Goal: Task Accomplishment & Management: Use online tool/utility

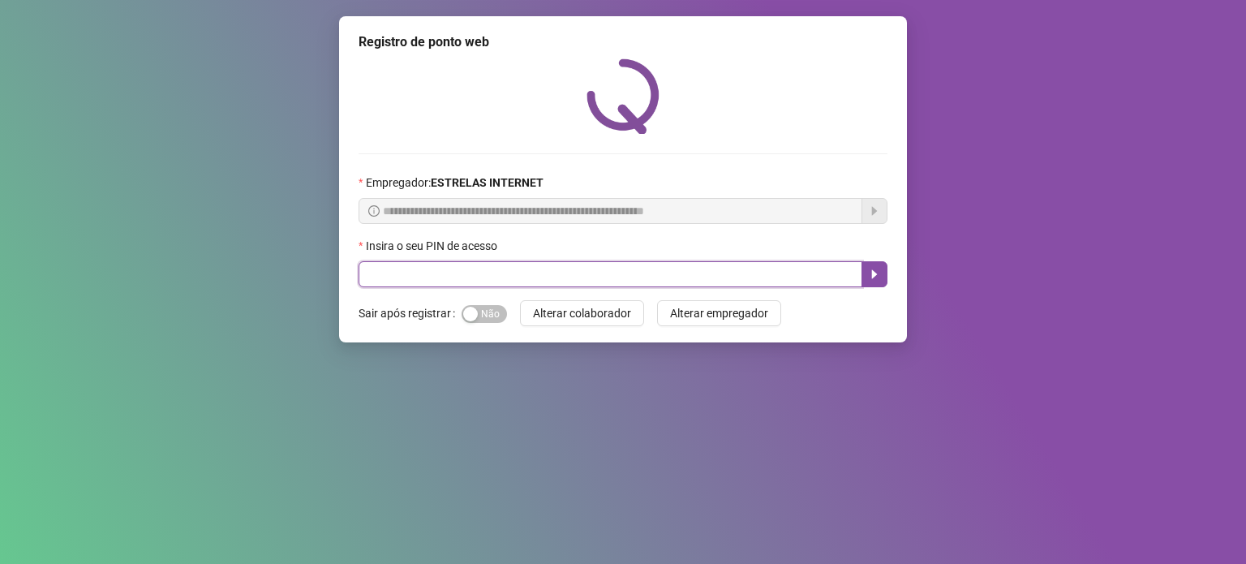
click at [587, 281] on input "text" at bounding box center [610, 274] width 504 height 26
type input "*****"
drag, startPoint x: 869, startPoint y: 278, endPoint x: 855, endPoint y: 288, distance: 16.9
click at [869, 277] on icon "caret-right" at bounding box center [874, 274] width 13 height 13
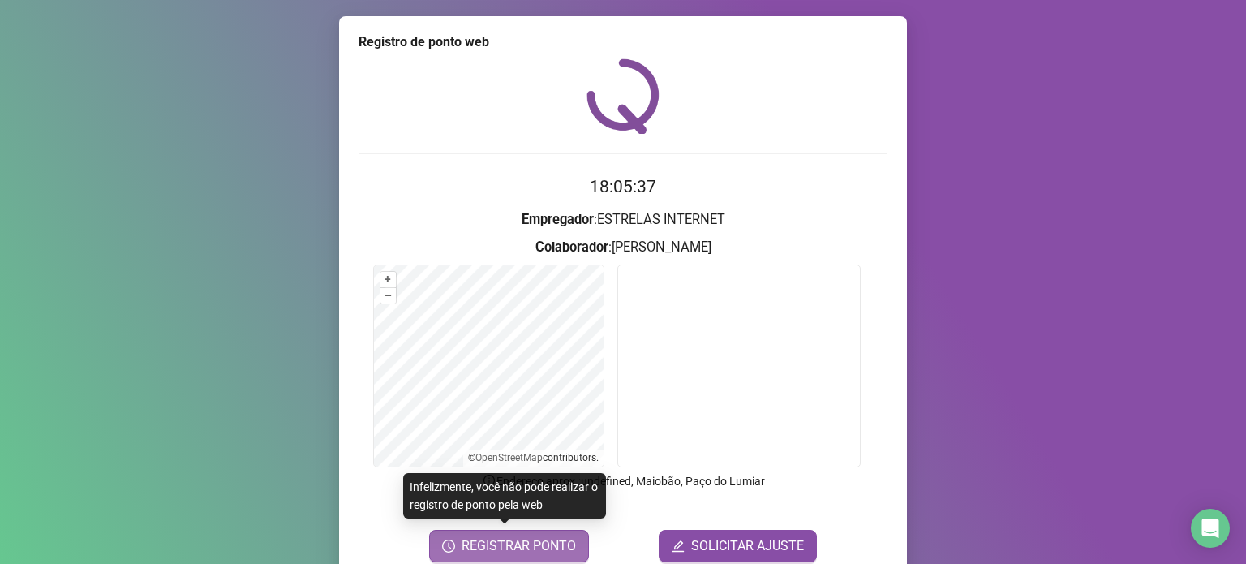
click at [557, 544] on span "REGISTRAR PONTO" at bounding box center [518, 545] width 114 height 19
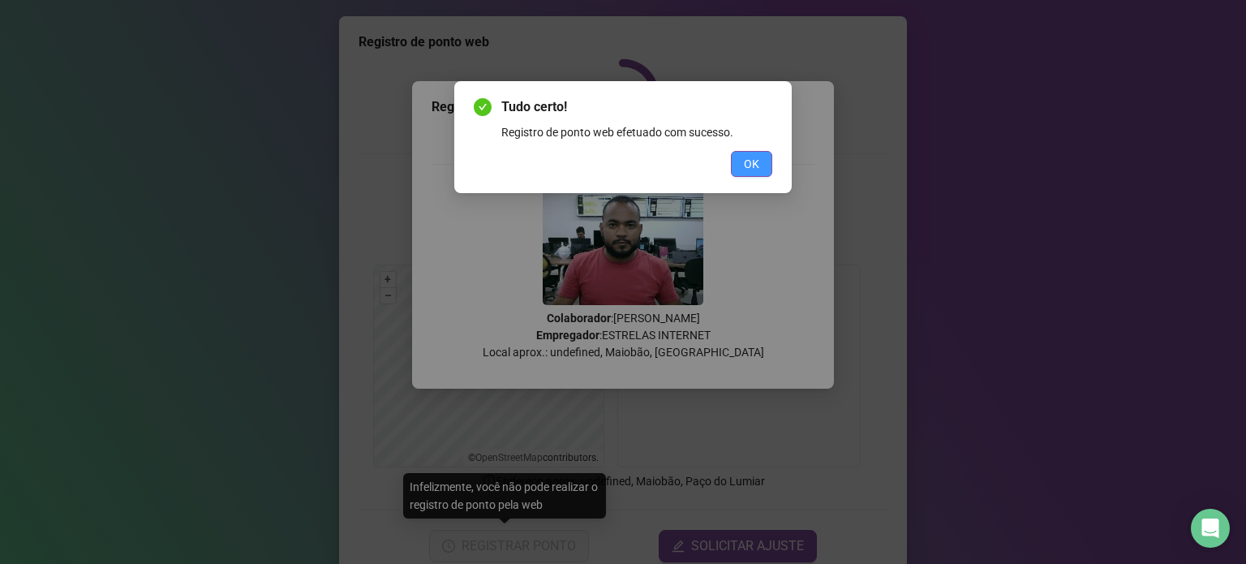
click at [748, 164] on span "OK" at bounding box center [751, 164] width 15 height 18
